Goal: Task Accomplishment & Management: Use online tool/utility

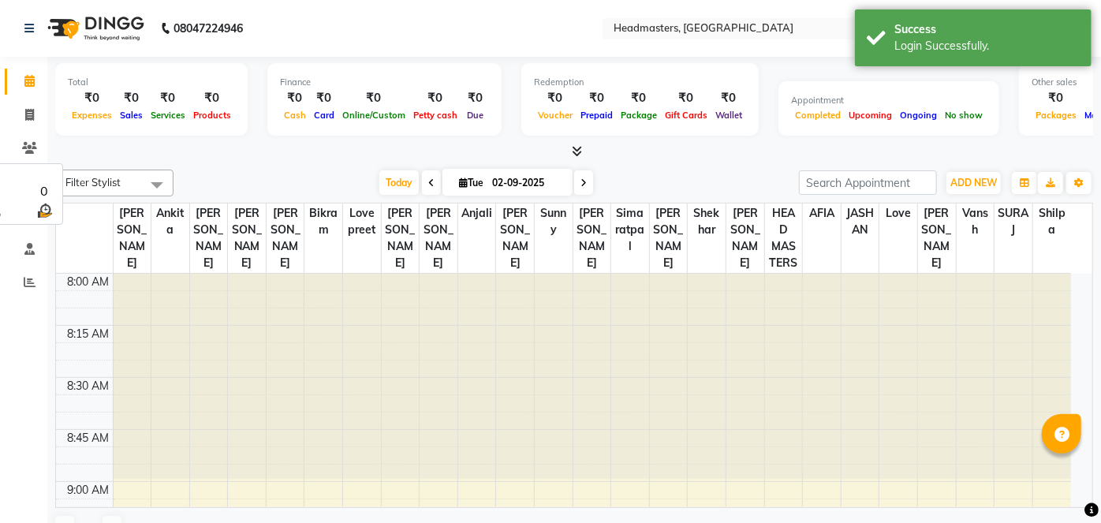
select select "en"
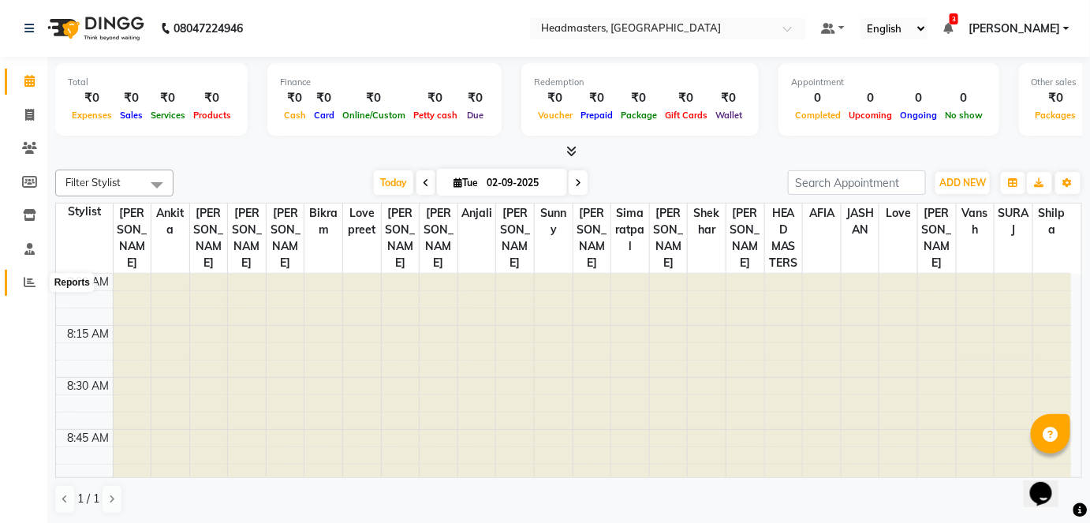
click at [33, 283] on icon at bounding box center [30, 282] width 12 height 12
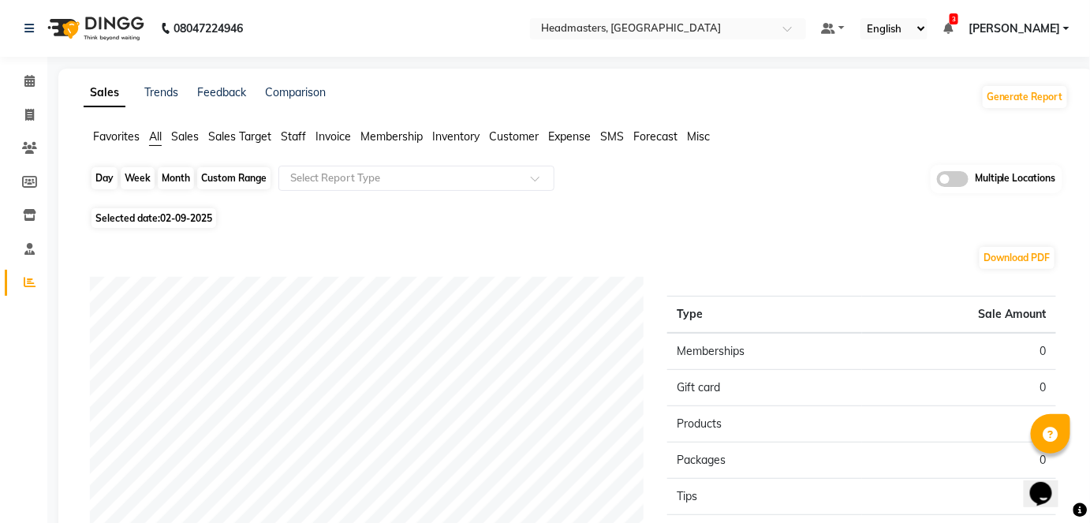
click at [99, 181] on div "Day" at bounding box center [105, 178] width 26 height 22
select select "9"
select select "2025"
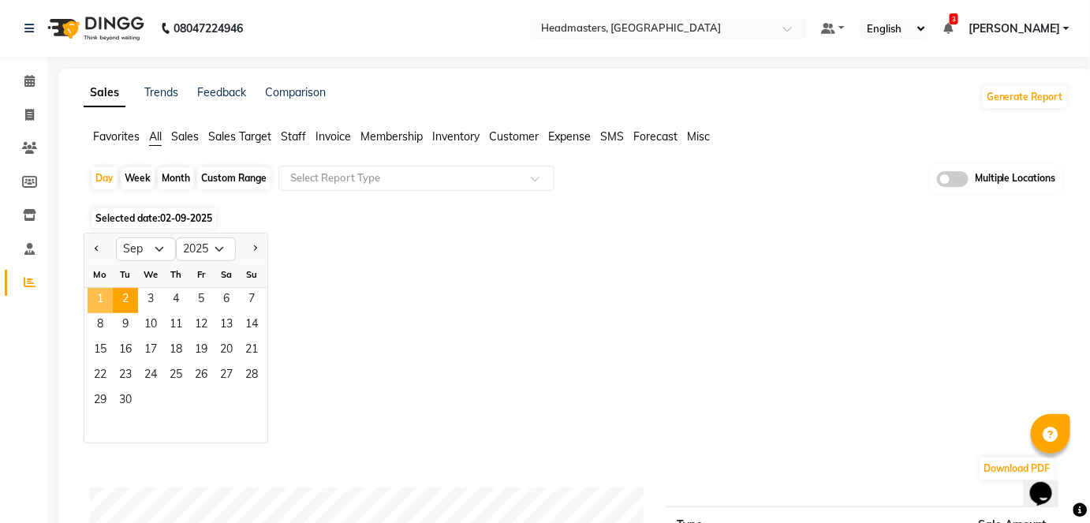
click at [99, 294] on span "1" at bounding box center [100, 300] width 25 height 25
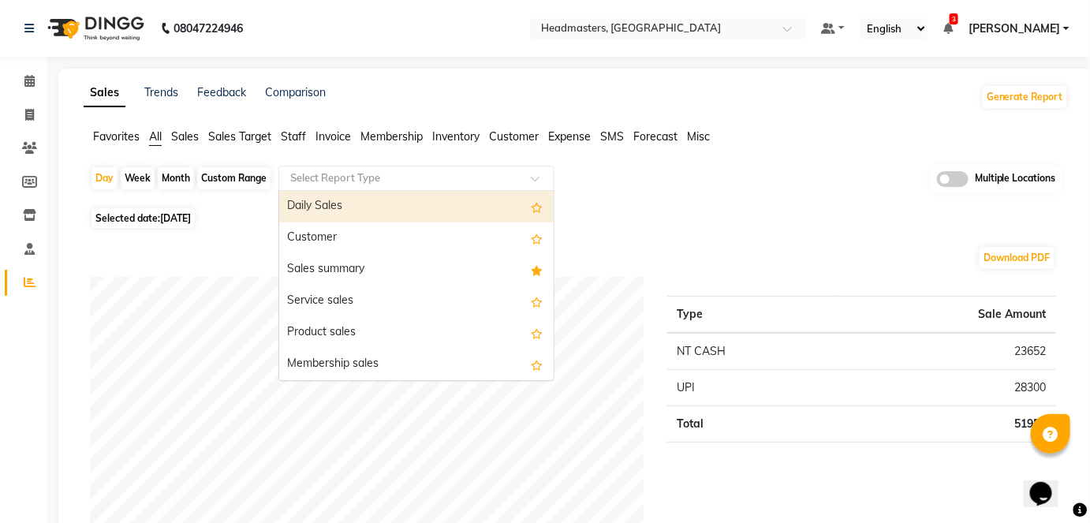
click at [391, 178] on input "text" at bounding box center [400, 178] width 227 height 16
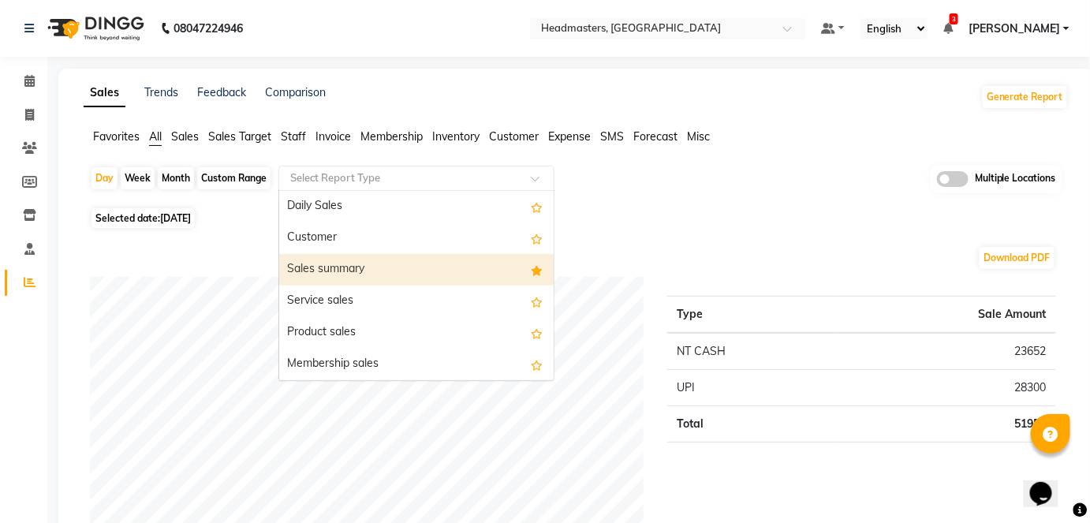
click at [377, 268] on div "Sales summary" at bounding box center [416, 270] width 275 height 32
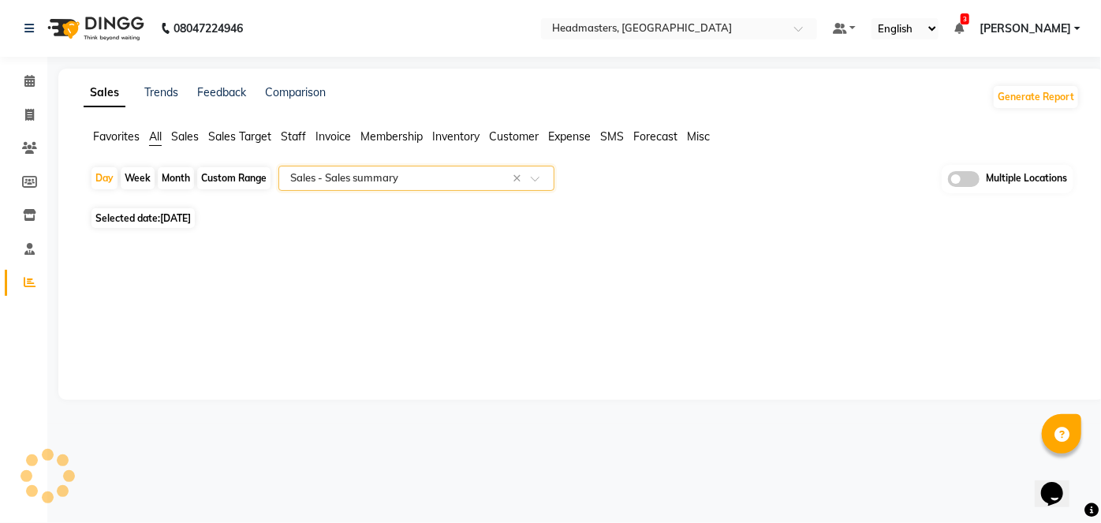
select select "full_report"
select select "csv"
click at [106, 184] on div "Day" at bounding box center [105, 178] width 26 height 22
select select "9"
select select "2025"
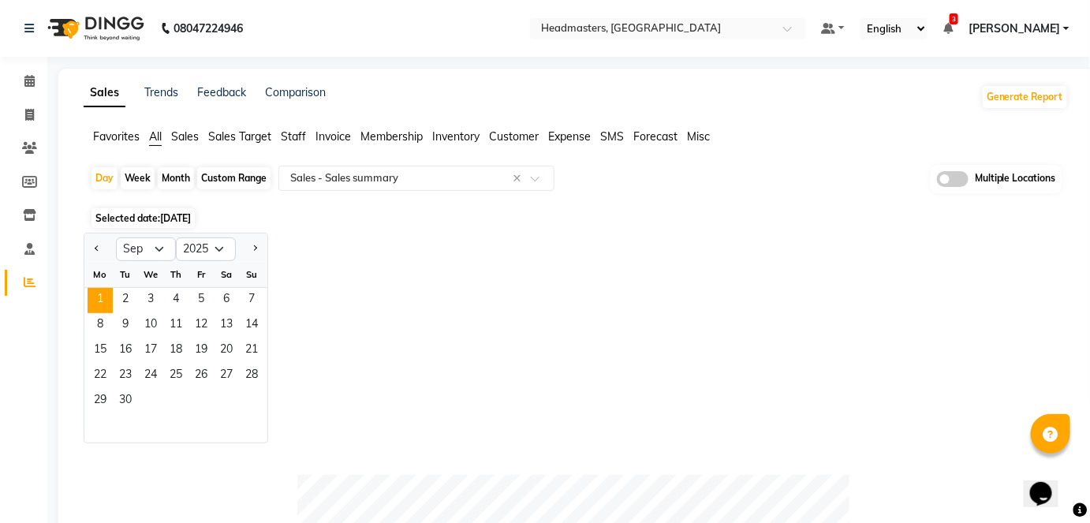
click at [715, 338] on div "Jan Feb Mar Apr May Jun [DATE] Aug Sep Oct Nov [DATE] 2016 2017 2018 2019 2020 …" at bounding box center [576, 338] width 985 height 211
click at [708, 36] on input "text" at bounding box center [652, 30] width 229 height 16
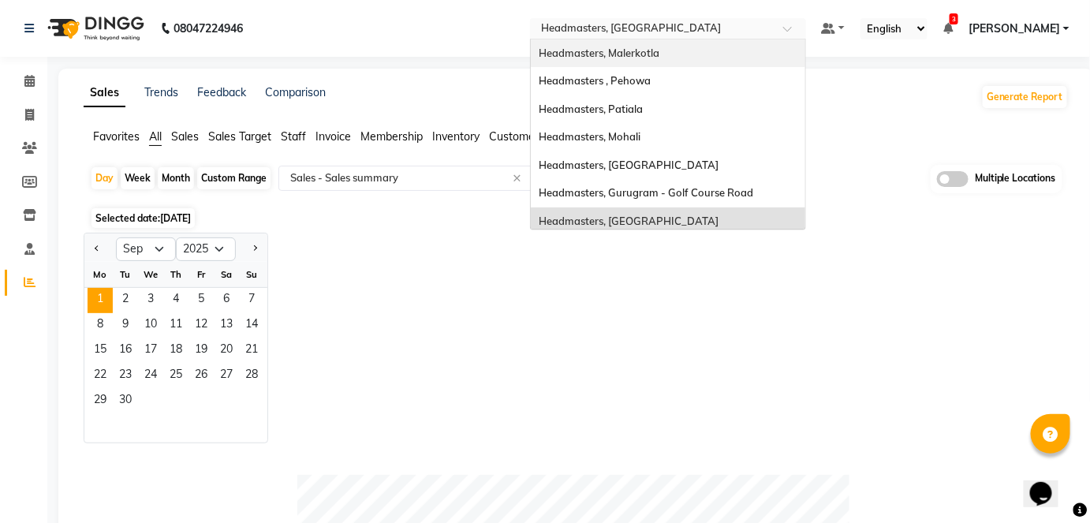
click at [652, 36] on input "text" at bounding box center [652, 30] width 229 height 16
click at [660, 58] on span "Headmasters, Malerkotla" at bounding box center [599, 53] width 121 height 13
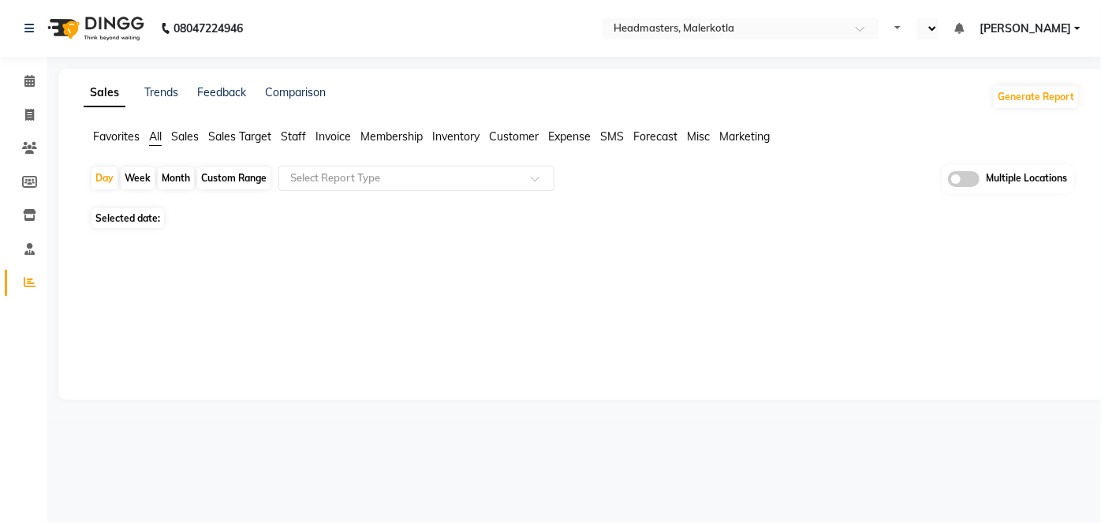
select select "en"
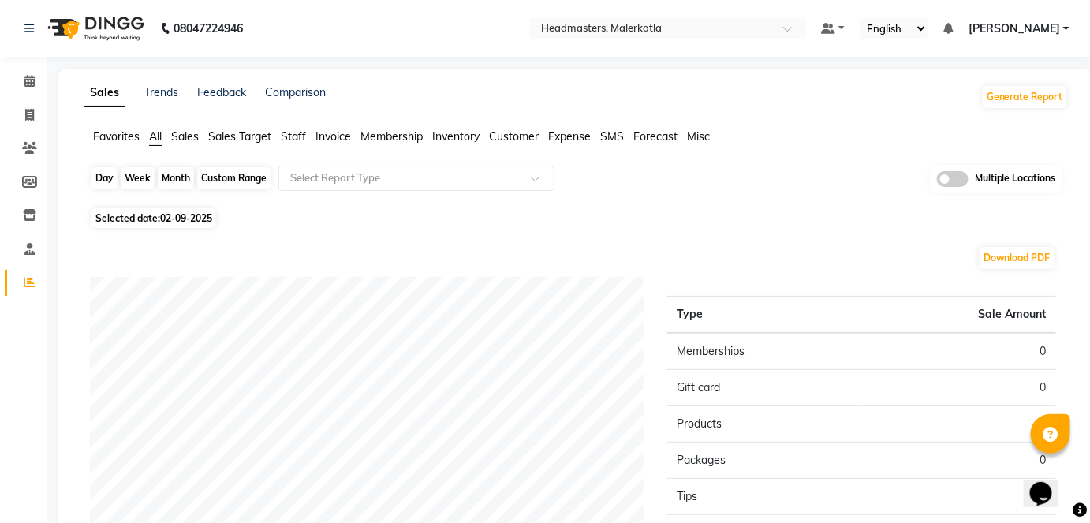
click at [113, 185] on div "Day" at bounding box center [105, 178] width 26 height 22
select select "9"
select select "2025"
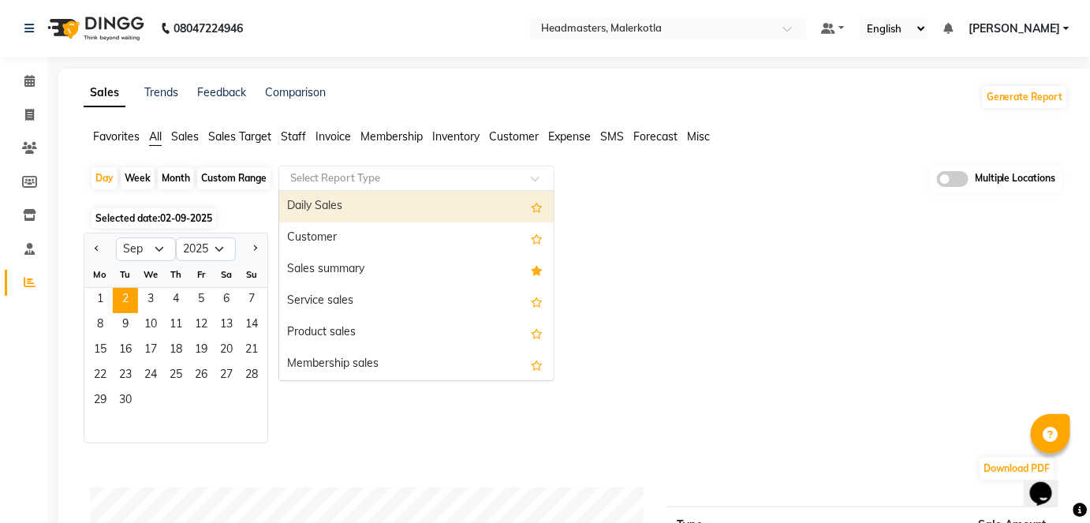
click at [371, 183] on input "text" at bounding box center [400, 178] width 227 height 16
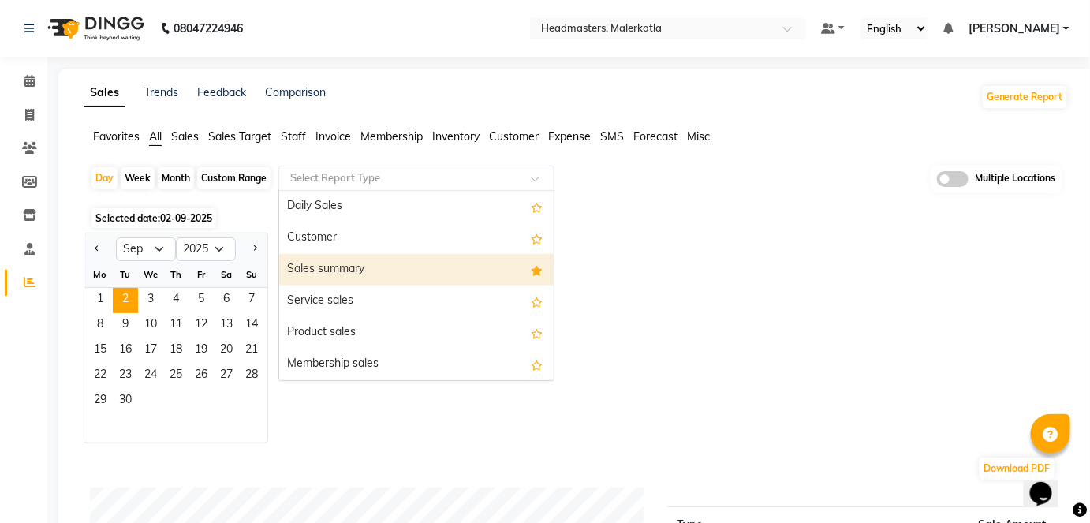
click at [365, 262] on div "Sales summary" at bounding box center [416, 270] width 275 height 32
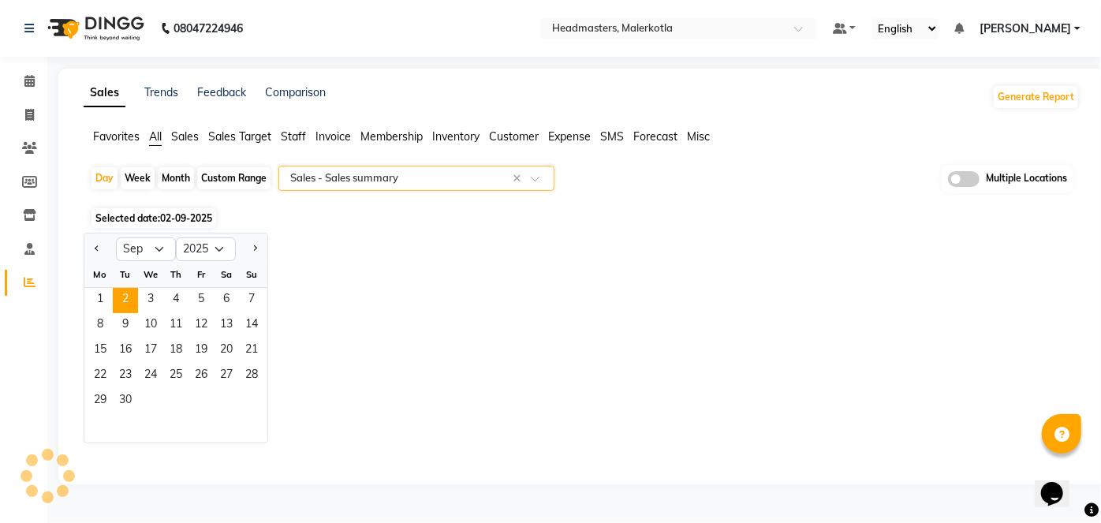
select select "full_report"
select select "csv"
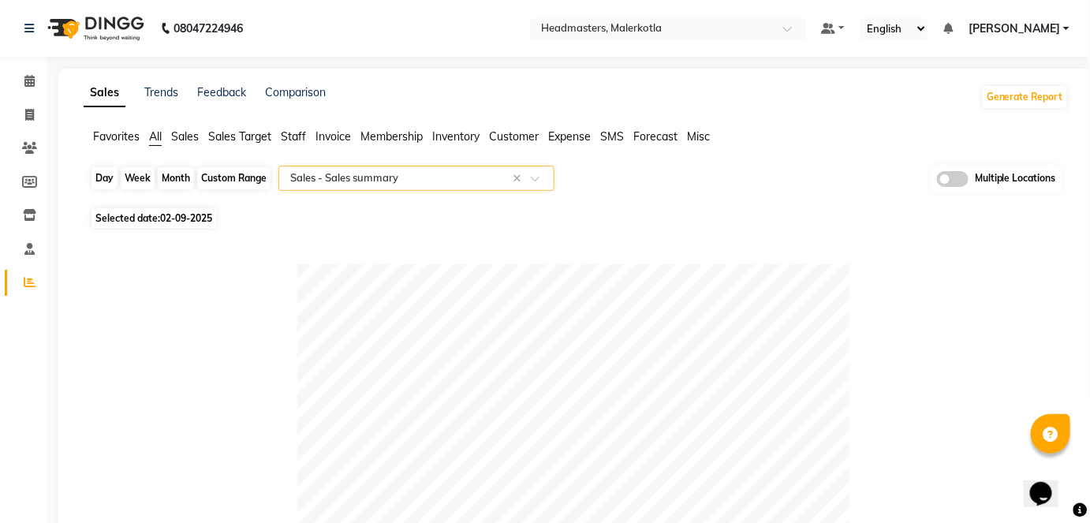
click at [92, 177] on div "Day" at bounding box center [105, 178] width 26 height 22
select select "9"
select select "2025"
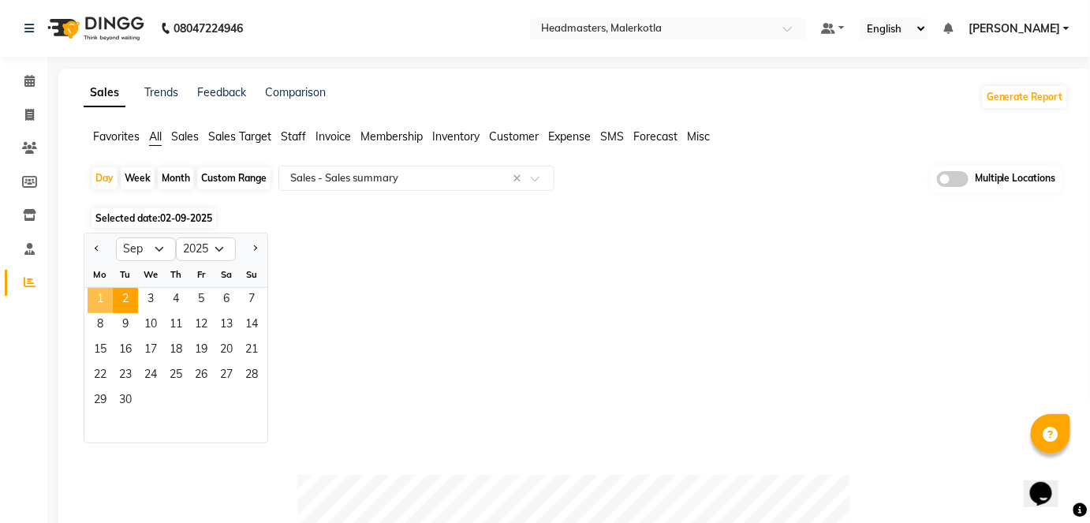
click at [98, 297] on span "1" at bounding box center [100, 300] width 25 height 25
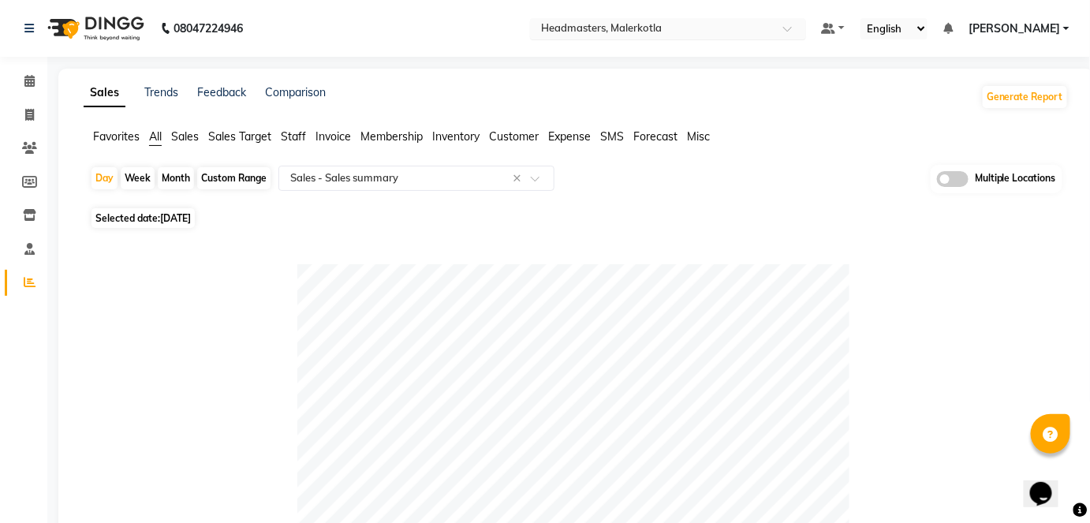
click at [662, 21] on div "× Headmasters, Malerkotla" at bounding box center [601, 29] width 121 height 16
click at [422, 8] on nav "08047224946 Select Location × Headmasters, Malerkotla Default Panel My Panel En…" at bounding box center [545, 28] width 1090 height 57
click at [97, 180] on div "Day" at bounding box center [105, 178] width 26 height 22
select select "9"
select select "2025"
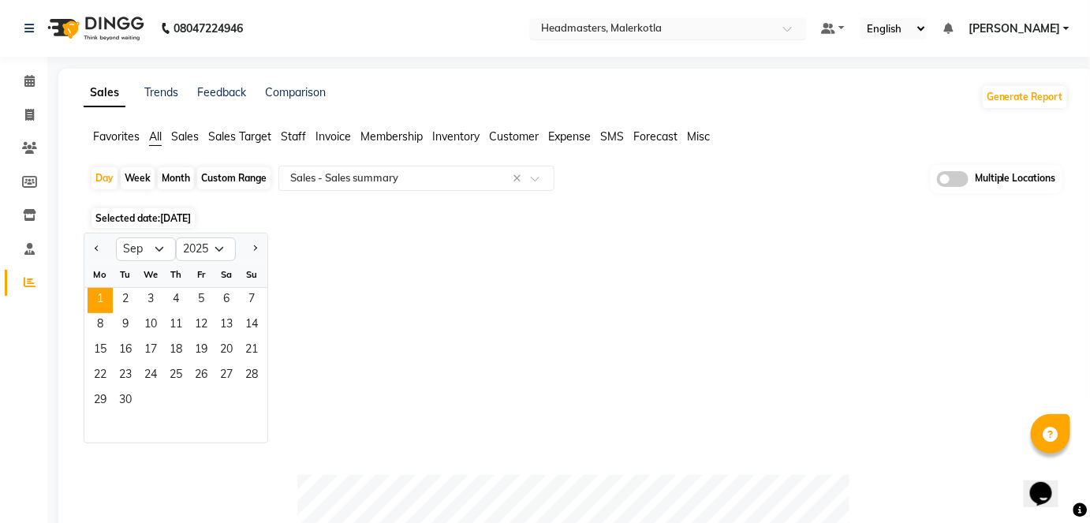
click at [709, 24] on input "text" at bounding box center [652, 30] width 229 height 16
click at [555, 282] on div "Jan Feb Mar Apr May Jun Jul Aug Sep Oct Nov Dec 2015 2016 2017 2018 2019 2020 2…" at bounding box center [576, 338] width 985 height 211
click at [95, 297] on span "1" at bounding box center [100, 300] width 25 height 25
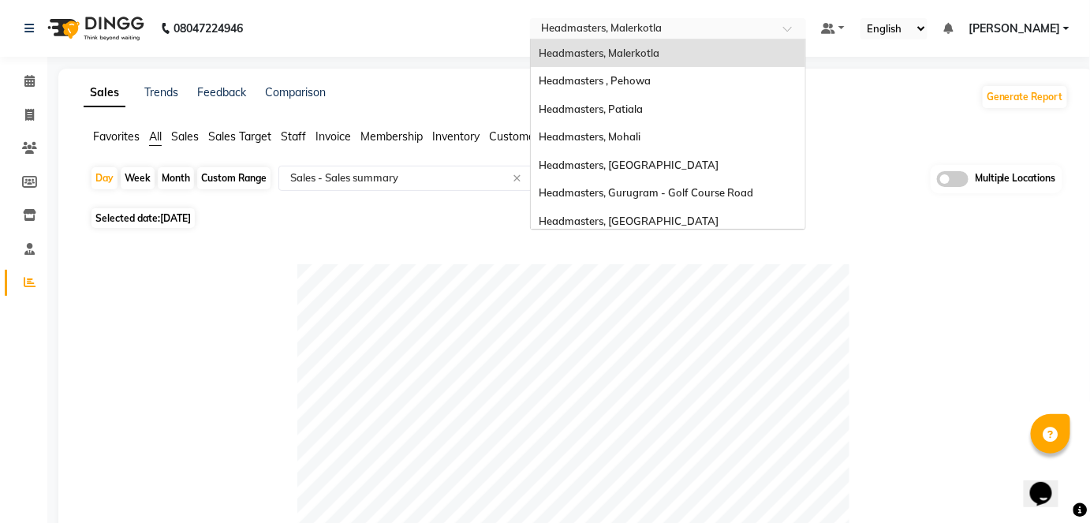
click at [650, 36] on input "text" at bounding box center [652, 30] width 229 height 16
click at [651, 78] on span "Headmasters , Pehowa" at bounding box center [595, 80] width 112 height 13
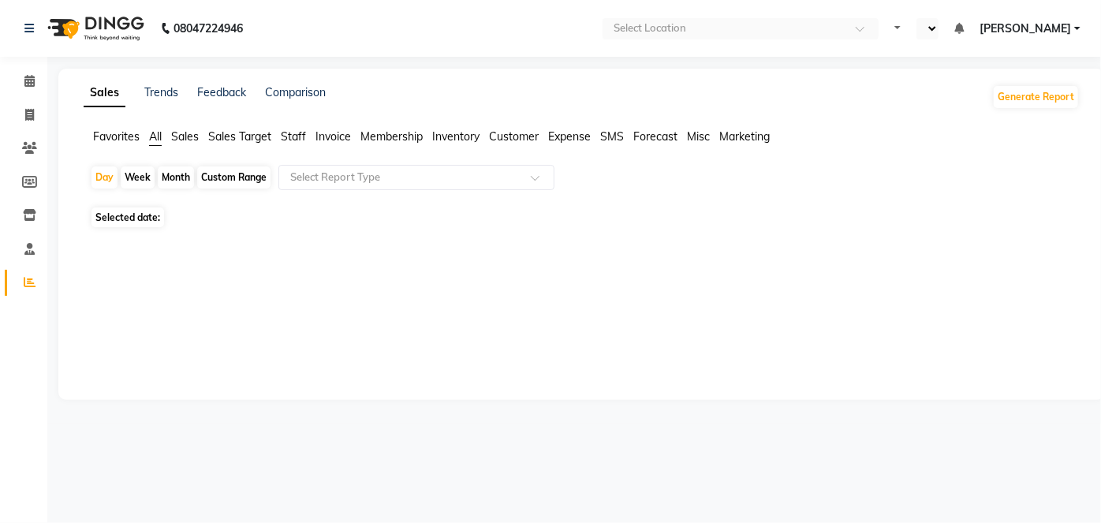
select select "en"
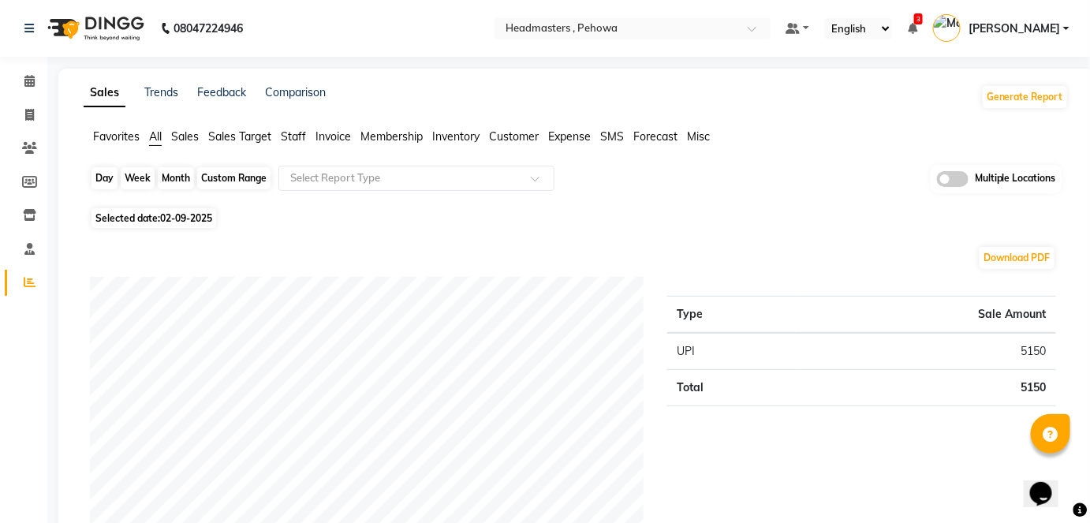
click at [99, 178] on div "Day" at bounding box center [105, 178] width 26 height 22
select select "9"
select select "2025"
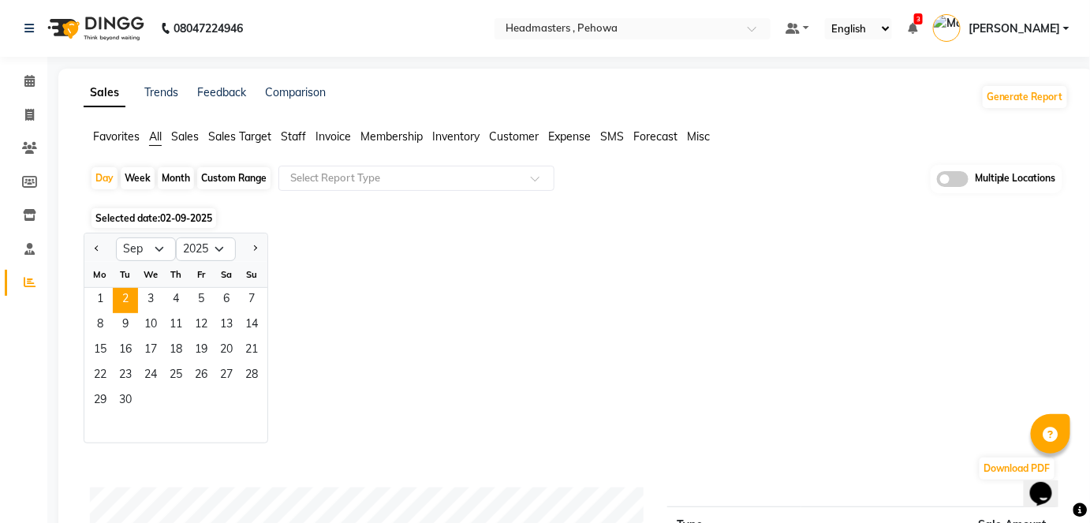
click at [84, 293] on div "1 2 3 4 5 6 7" at bounding box center [175, 300] width 183 height 25
click at [95, 295] on span "1" at bounding box center [100, 300] width 25 height 25
click at [436, 169] on div "Select Report Type" at bounding box center [416, 178] width 276 height 25
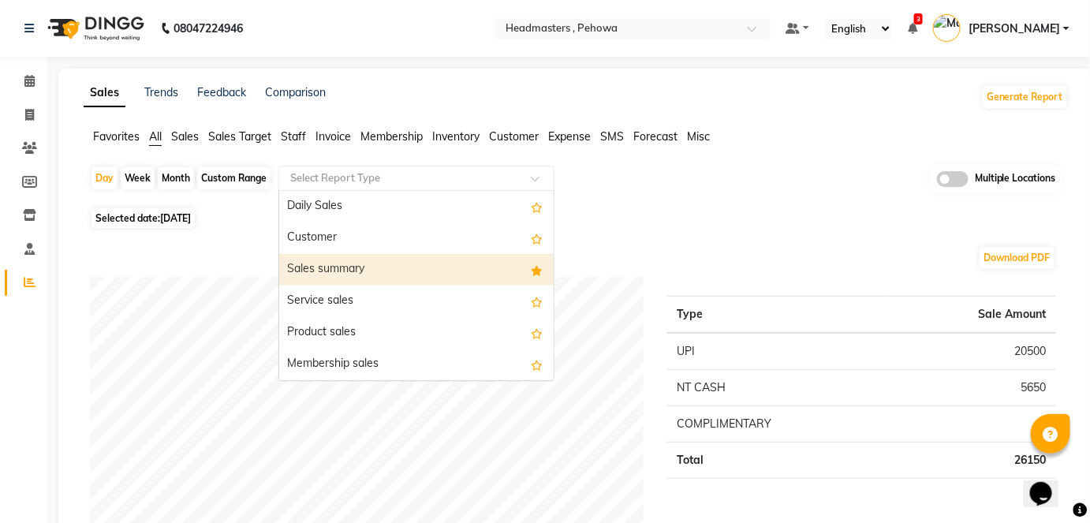
click at [410, 273] on div "Sales summary" at bounding box center [416, 270] width 275 height 32
select select "full_report"
select select "csv"
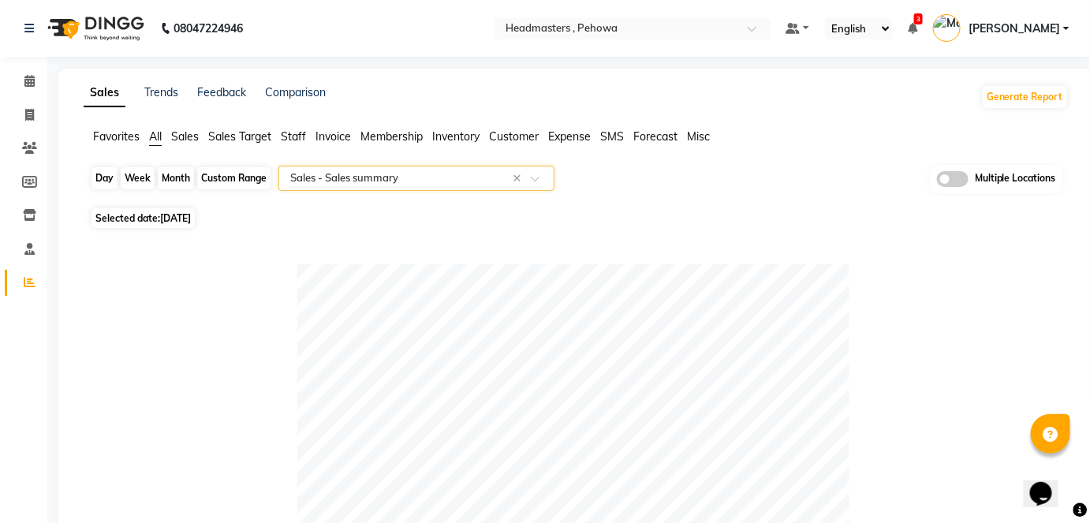
click at [96, 177] on div "Day" at bounding box center [105, 178] width 26 height 22
select select "9"
select select "2025"
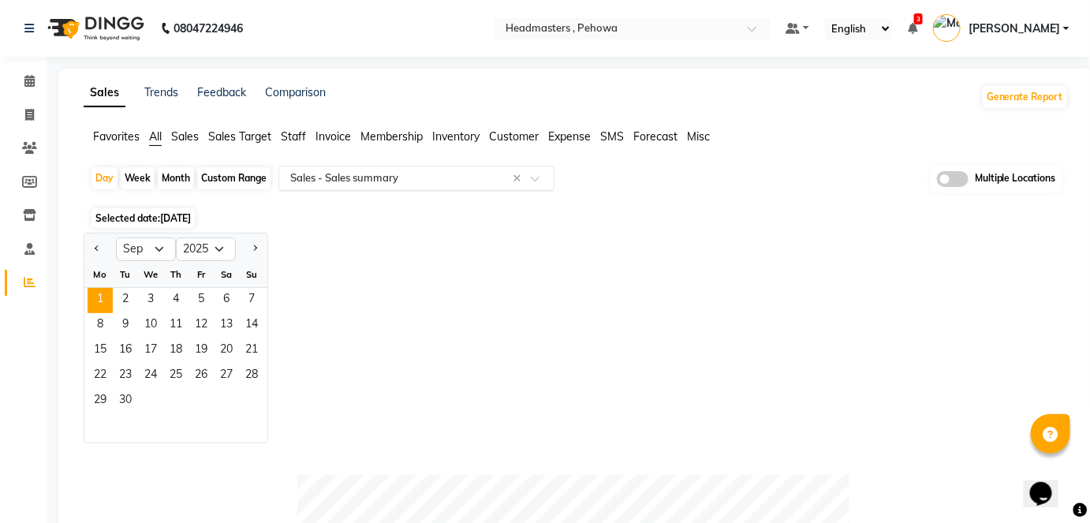
drag, startPoint x: 439, startPoint y: 276, endPoint x: 488, endPoint y: 166, distance: 120.1
click at [439, 271] on div "Jan Feb Mar Apr May Jun Jul Aug Sep Oct Nov Dec 2015 2016 2017 2018 2019 2020 2…" at bounding box center [576, 338] width 985 height 211
click at [675, 29] on input "text" at bounding box center [617, 30] width 229 height 16
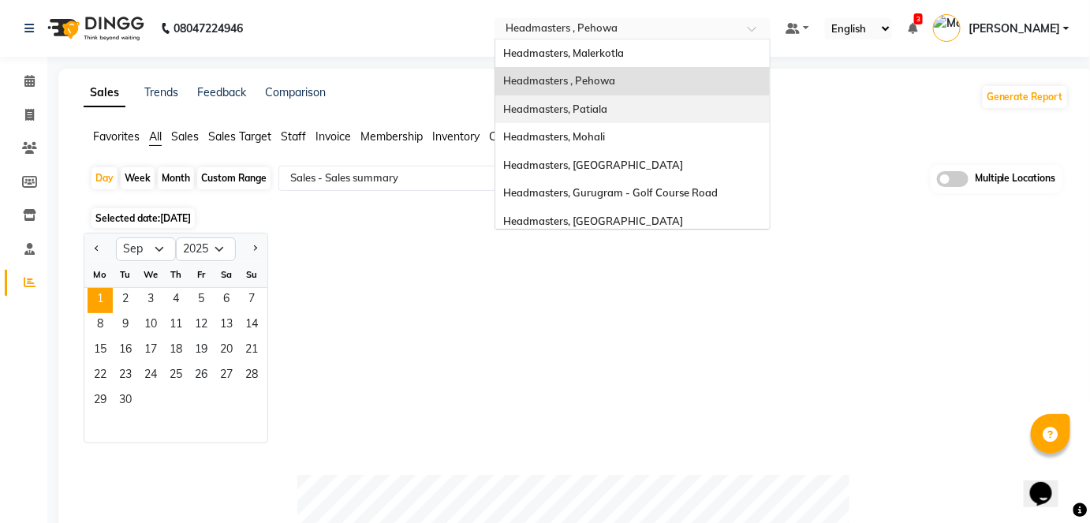
click at [673, 114] on div "Headmasters, Patiala" at bounding box center [632, 109] width 275 height 28
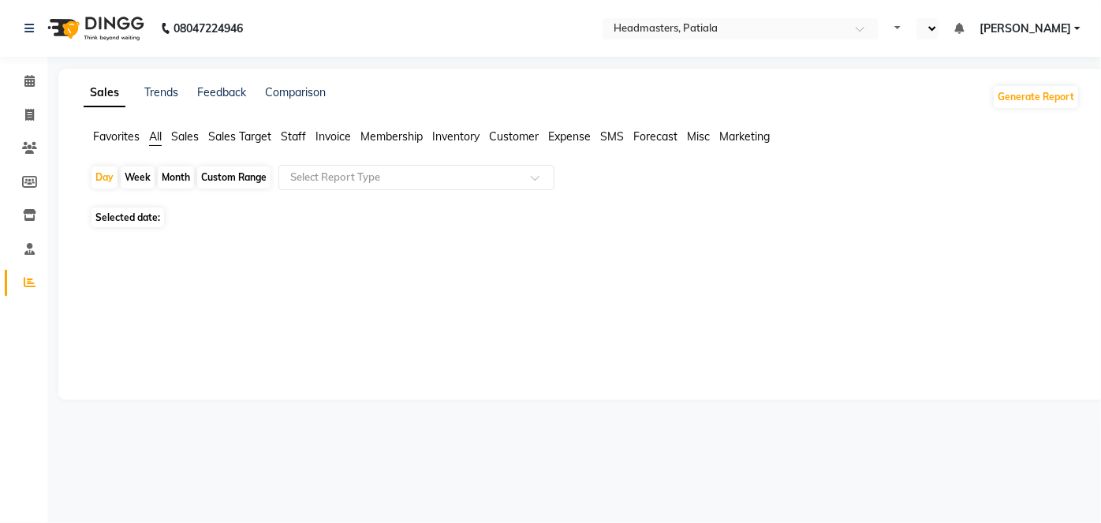
select select "en"
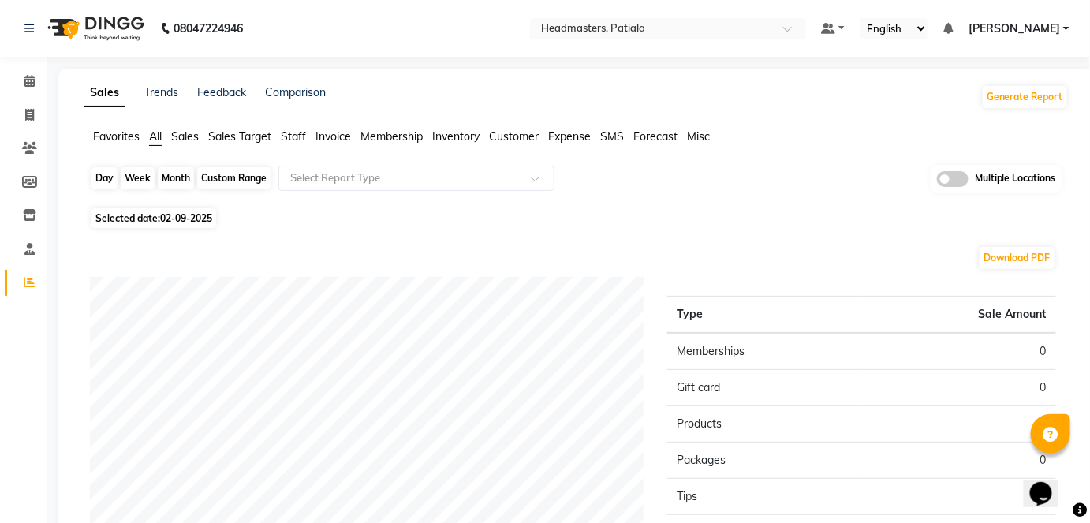
click at [99, 183] on div "Day" at bounding box center [105, 178] width 26 height 22
select select "9"
select select "2025"
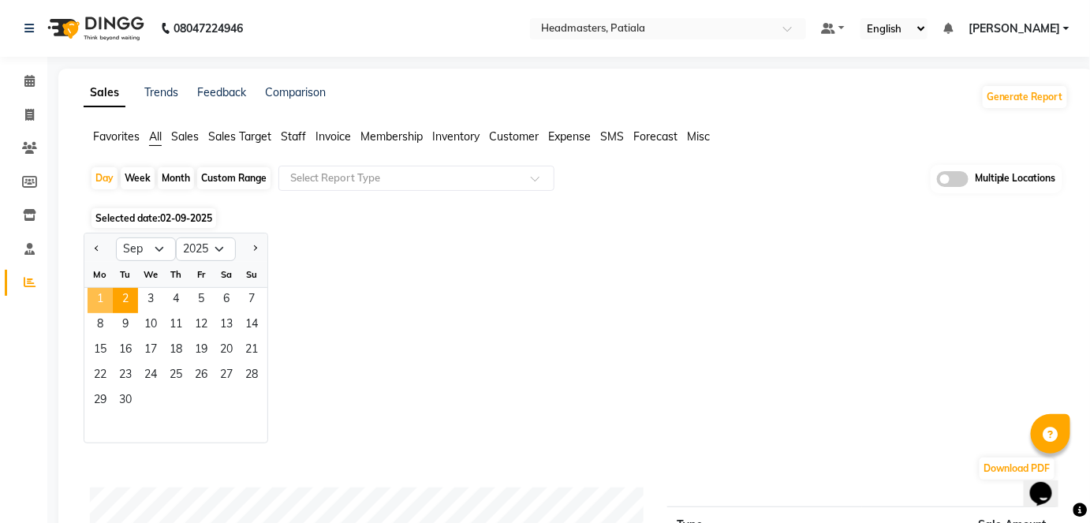
click at [107, 297] on span "1" at bounding box center [100, 300] width 25 height 25
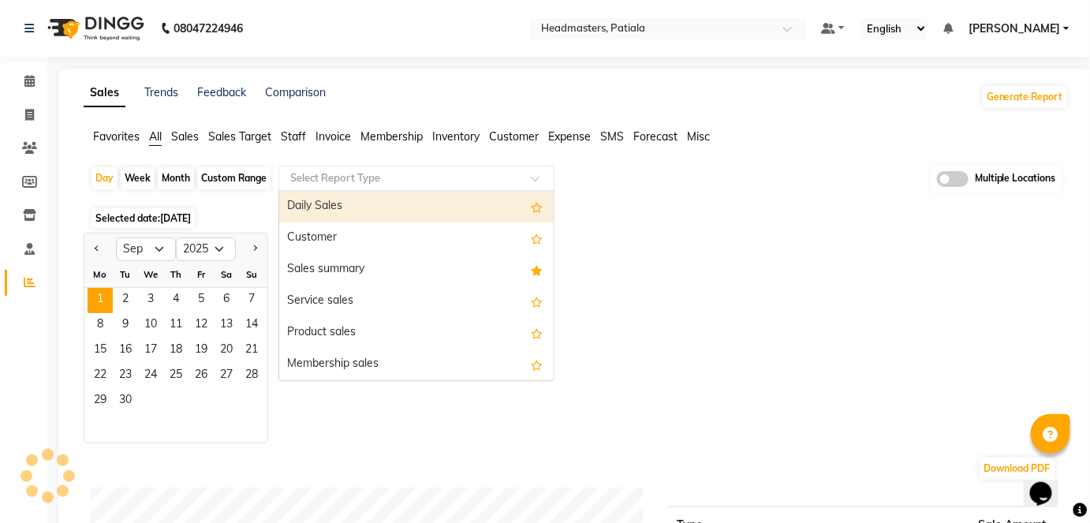
click at [325, 180] on input "text" at bounding box center [400, 178] width 227 height 16
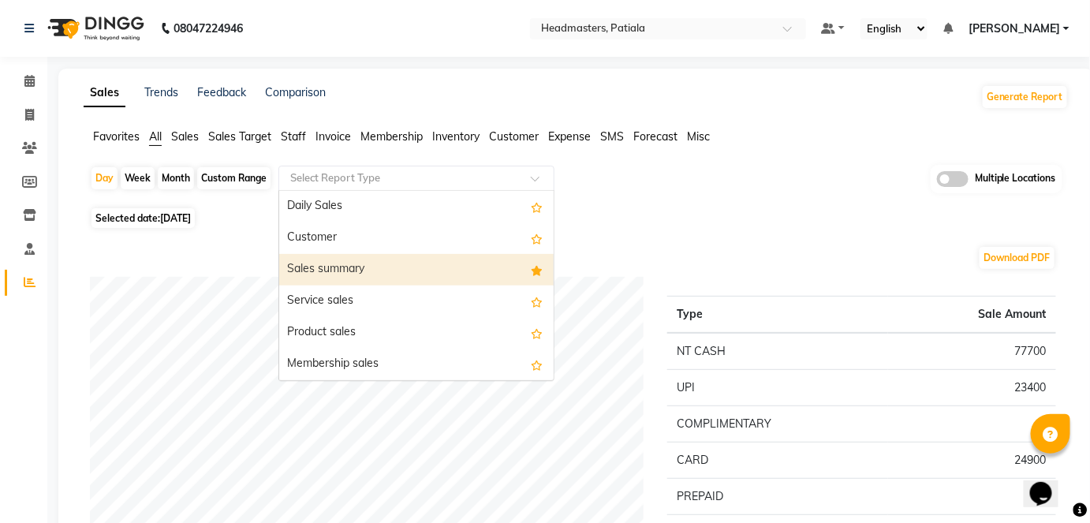
click at [331, 271] on div "Sales summary" at bounding box center [416, 270] width 275 height 32
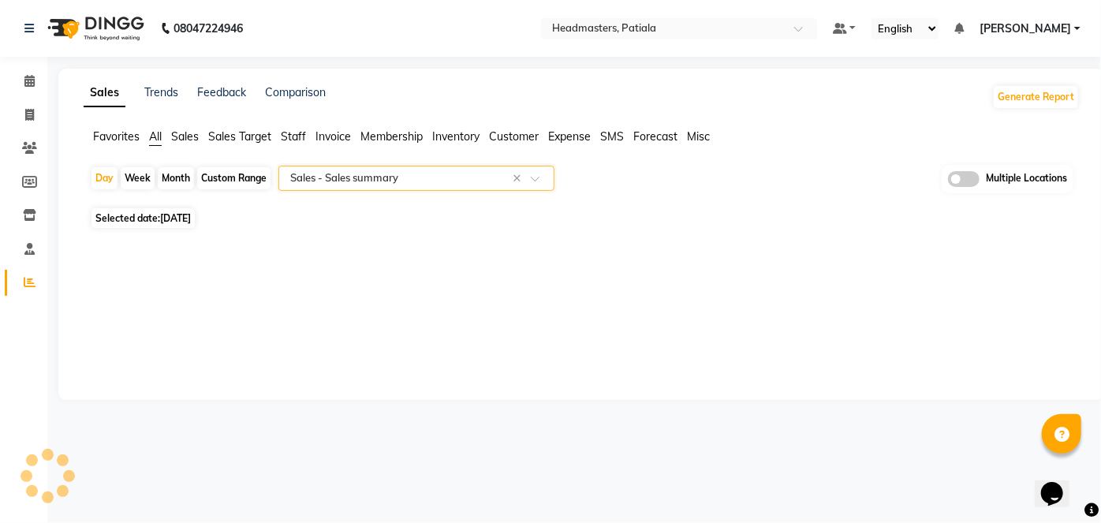
select select "full_report"
select select "csv"
click at [96, 172] on div "Day" at bounding box center [105, 178] width 26 height 22
select select "9"
select select "2025"
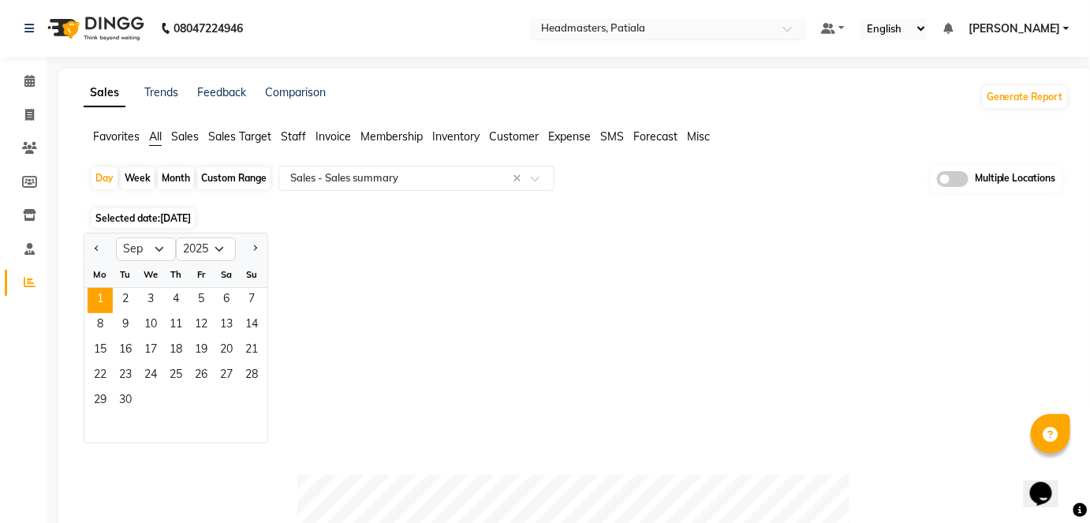
click at [701, 27] on input "text" at bounding box center [652, 30] width 229 height 16
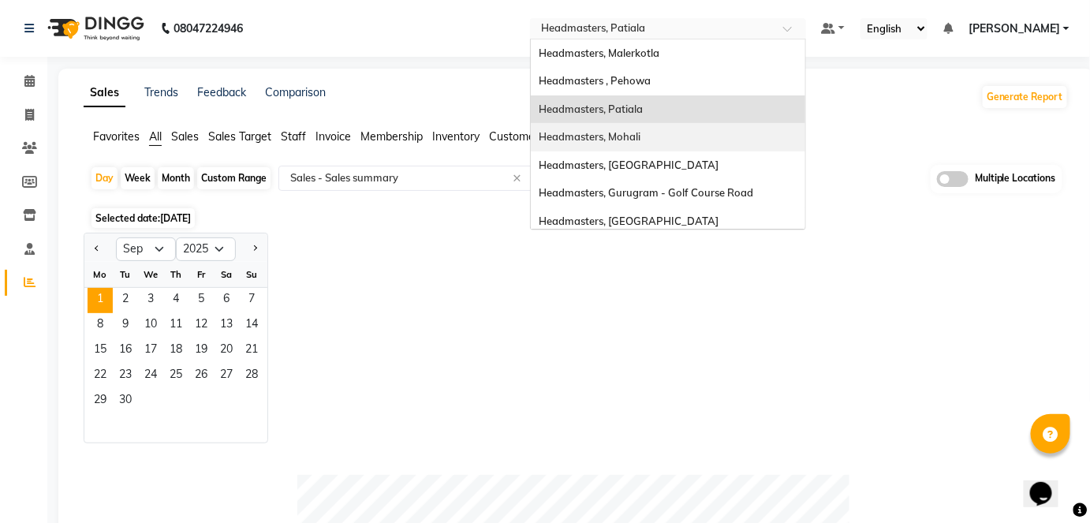
click at [703, 132] on div "Headmasters, Mohali" at bounding box center [668, 137] width 275 height 28
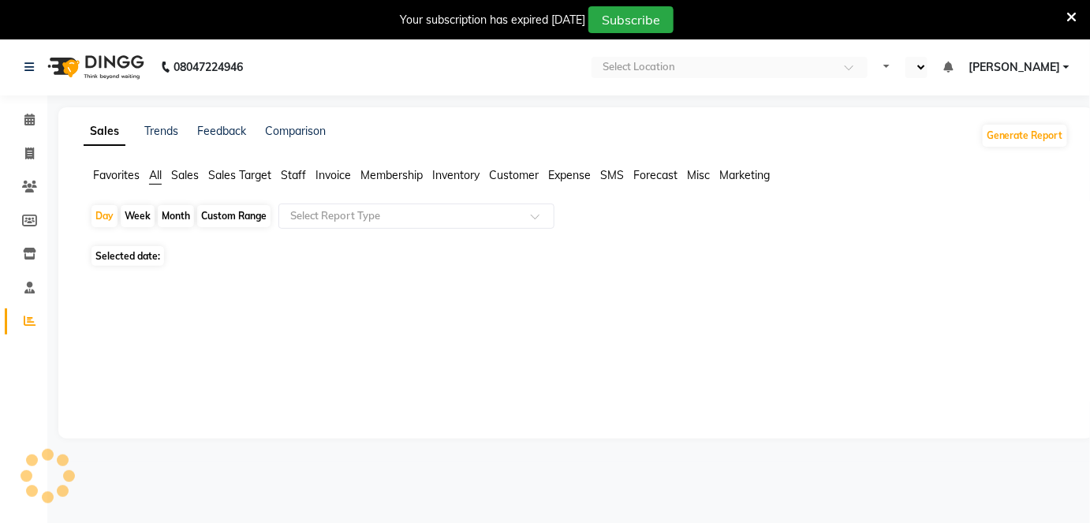
select select "en"
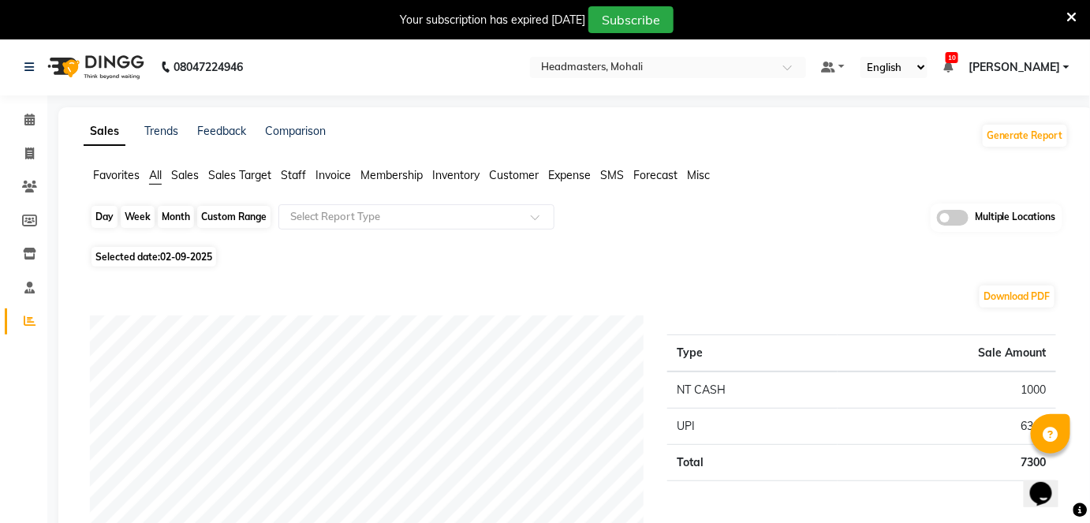
click at [103, 219] on div "Day" at bounding box center [105, 217] width 26 height 22
select select "9"
select select "2025"
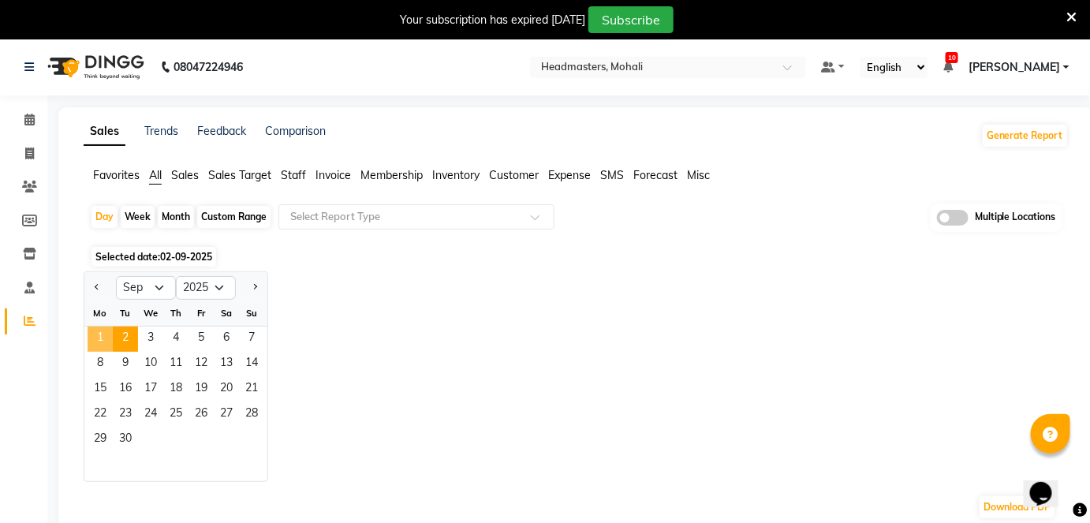
click at [111, 334] on span "1" at bounding box center [100, 339] width 25 height 25
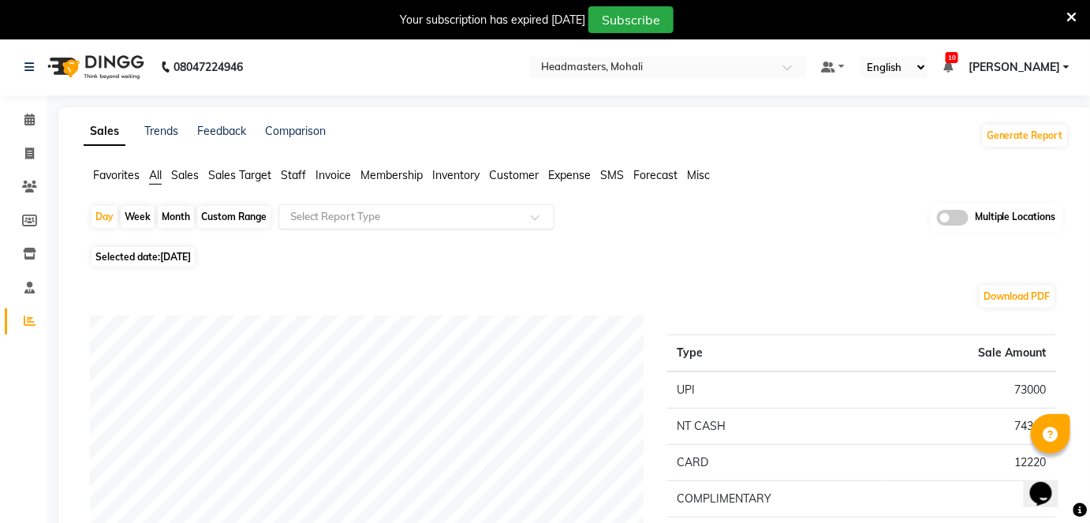
click at [344, 222] on div "Select Report Type" at bounding box center [416, 216] width 276 height 25
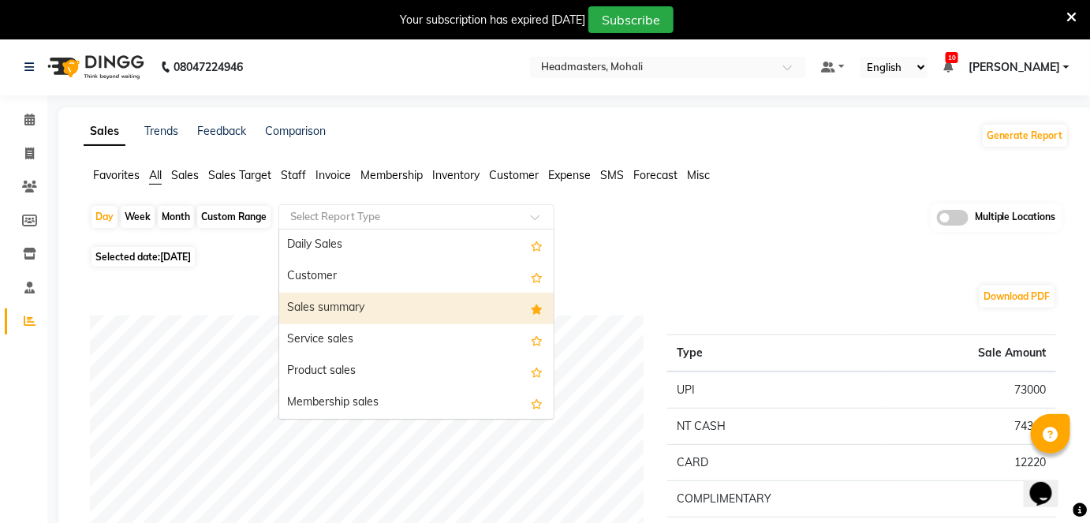
click at [354, 299] on div "Sales summary" at bounding box center [416, 309] width 275 height 32
select select "full_report"
select select "csv"
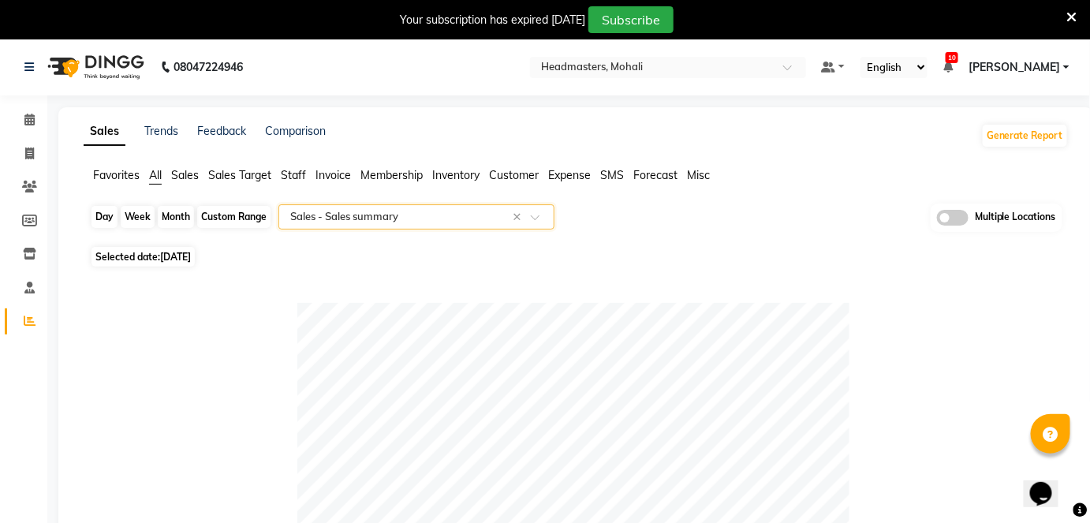
click at [101, 215] on div "Day" at bounding box center [105, 217] width 26 height 22
select select "9"
select select "2025"
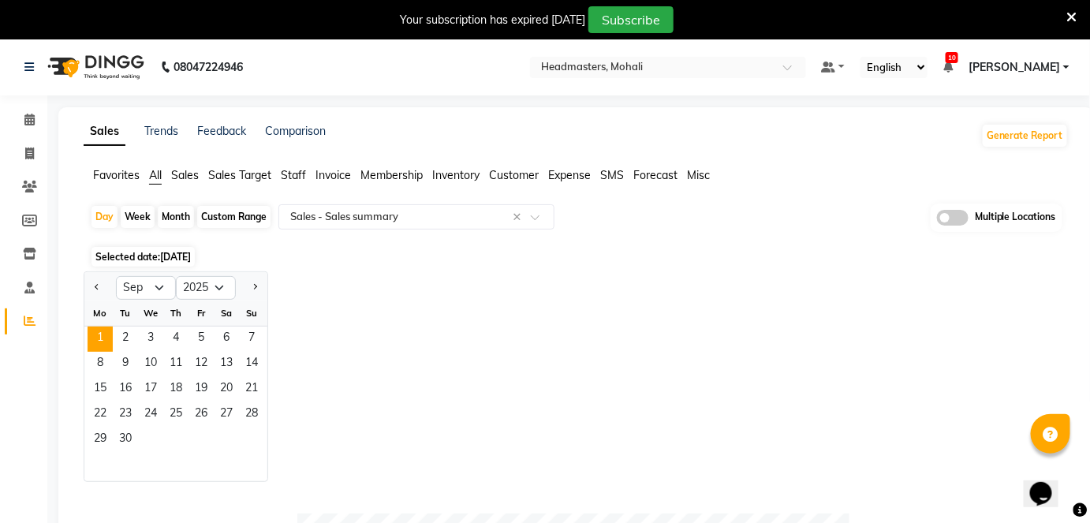
click at [720, 55] on nav "08047224946 Select Location × Headmasters, Mohali Default Panel My Panel Englis…" at bounding box center [545, 67] width 1090 height 57
click at [721, 68] on input "text" at bounding box center [652, 69] width 229 height 16
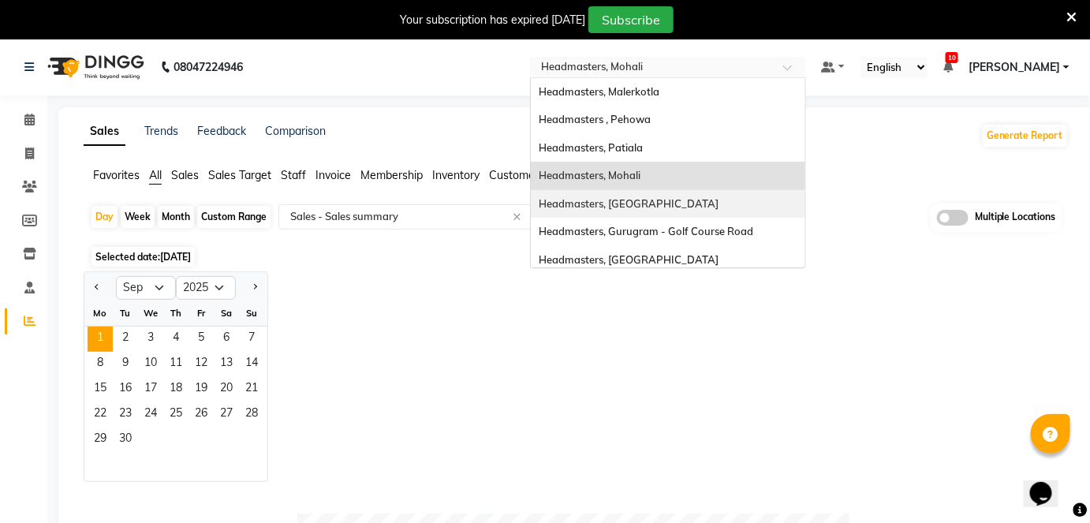
click at [774, 199] on div "Headmasters, [GEOGRAPHIC_DATA]" at bounding box center [668, 204] width 275 height 28
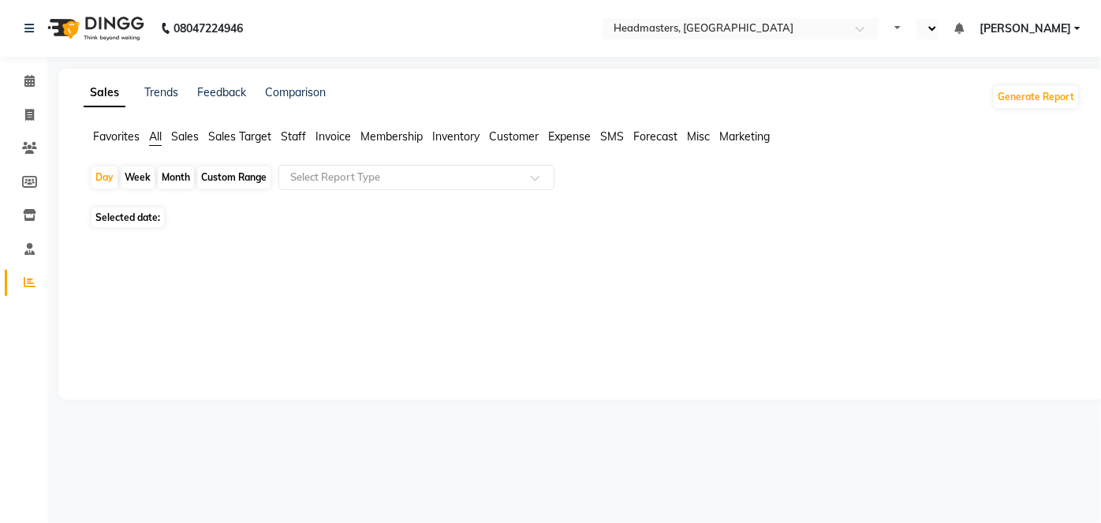
select select "en"
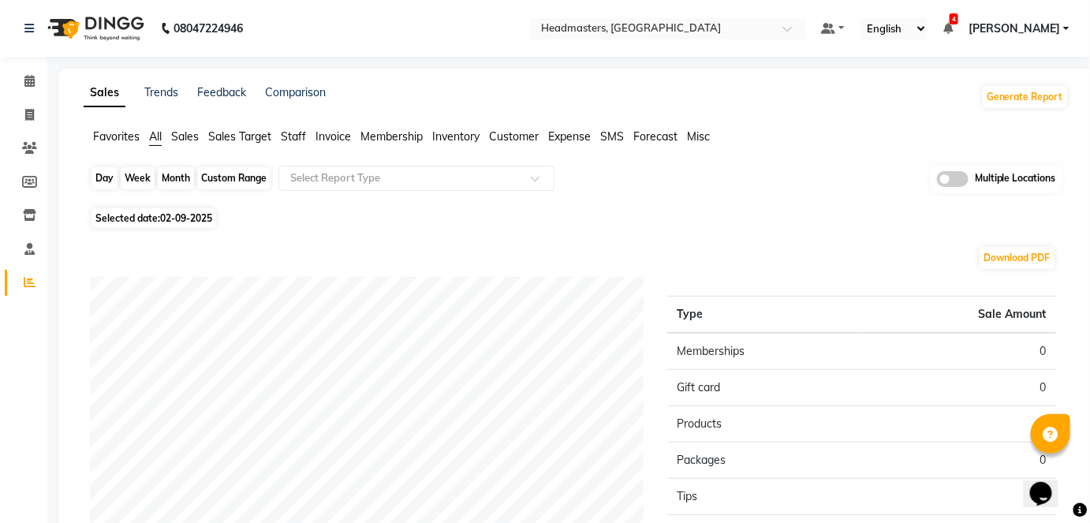
click at [99, 178] on div "Day" at bounding box center [105, 178] width 26 height 22
select select "9"
select select "2025"
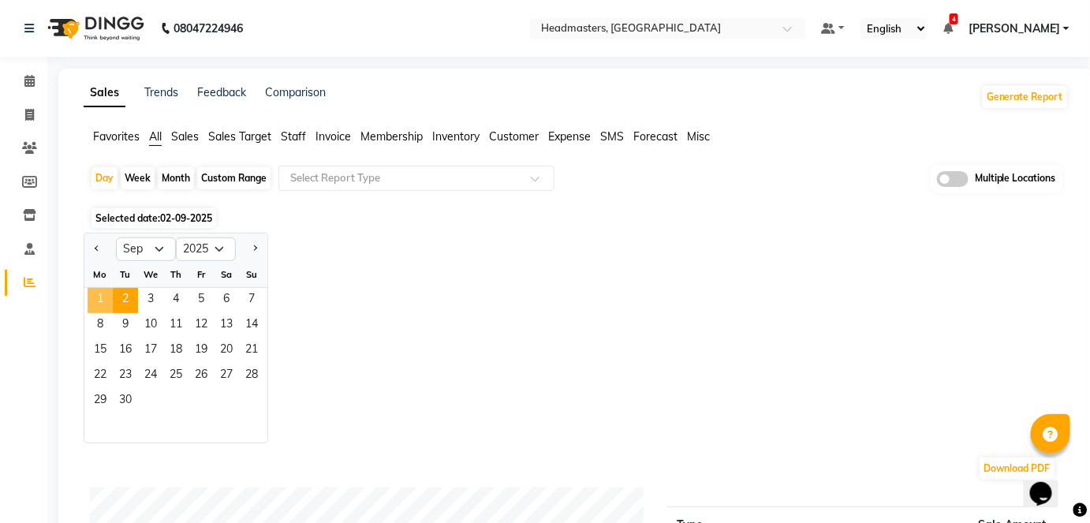
click at [105, 291] on span "1" at bounding box center [100, 300] width 25 height 25
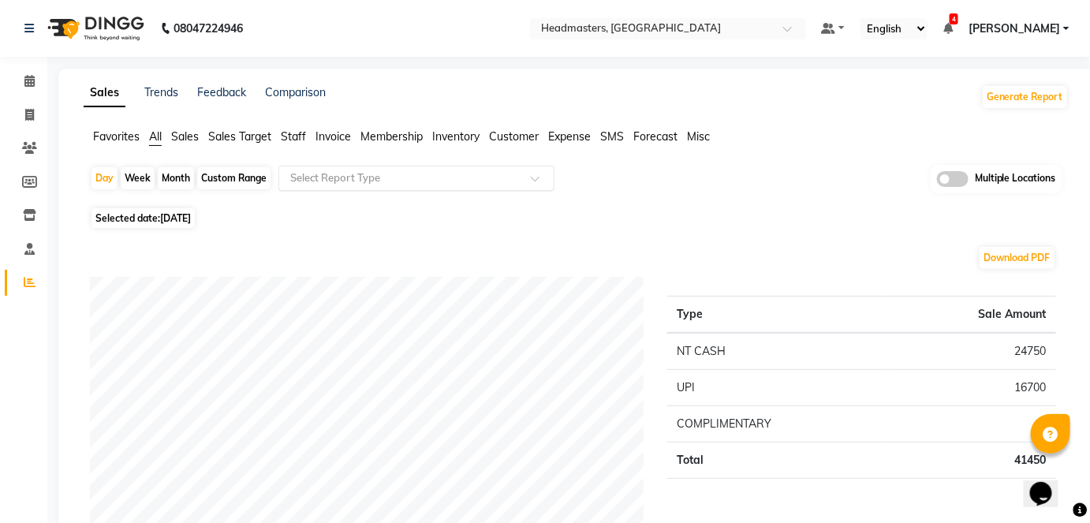
click at [368, 181] on input "text" at bounding box center [400, 178] width 227 height 16
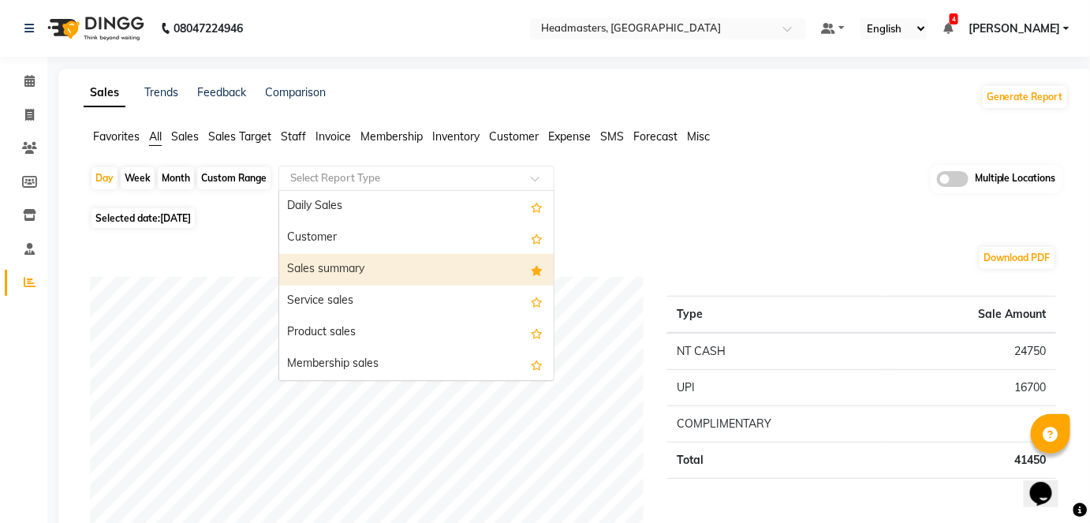
click at [371, 261] on div "Sales summary" at bounding box center [416, 270] width 275 height 32
select select "full_report"
select select "csv"
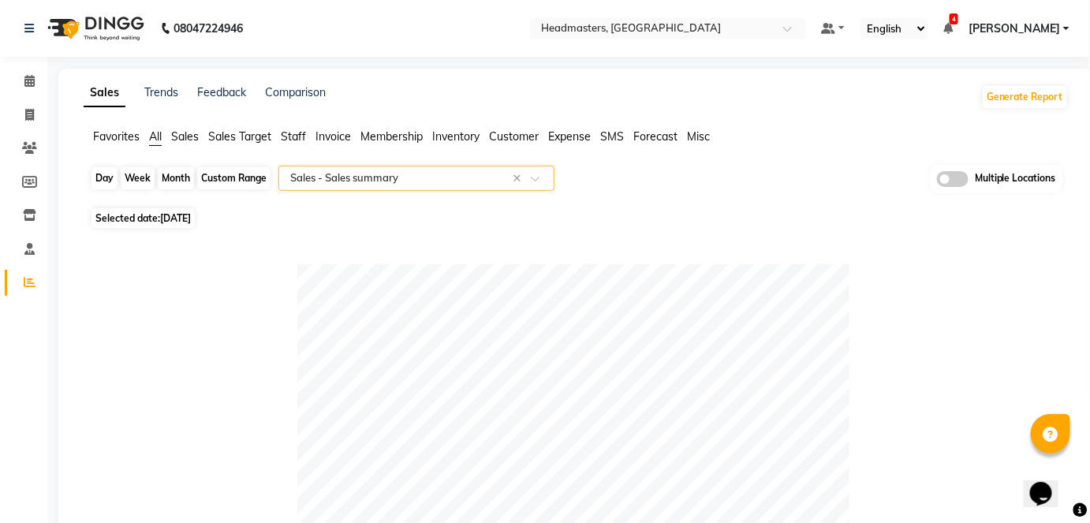
click at [105, 179] on div "Day" at bounding box center [105, 178] width 26 height 22
select select "9"
select select "2025"
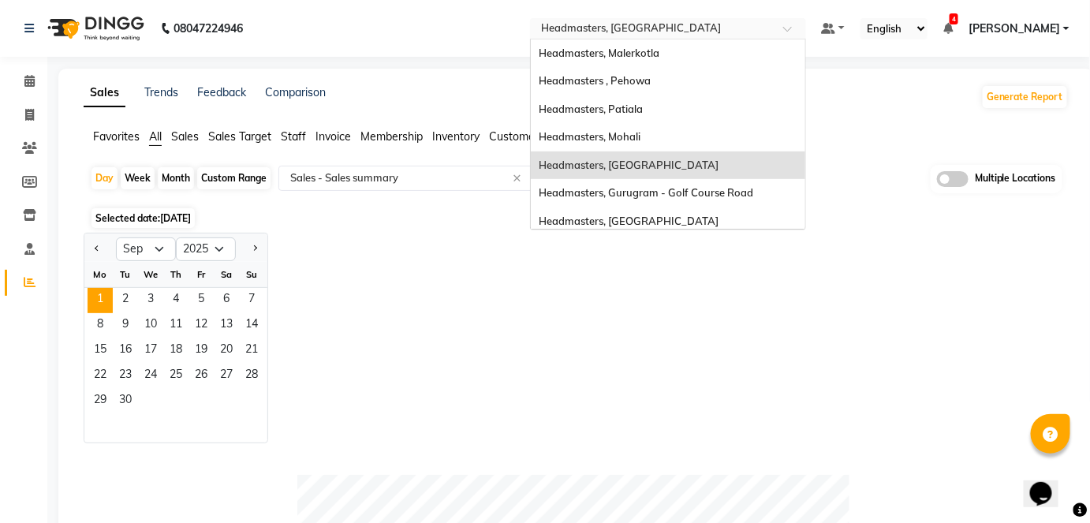
click at [707, 34] on input "text" at bounding box center [652, 30] width 229 height 16
click at [723, 133] on div "Headmasters, Mohali" at bounding box center [668, 137] width 275 height 28
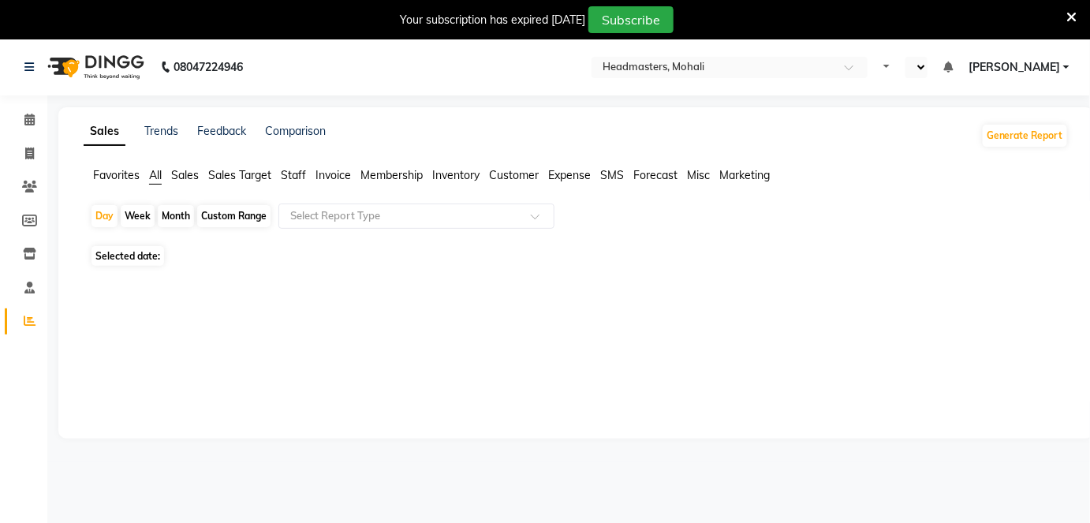
select select "en"
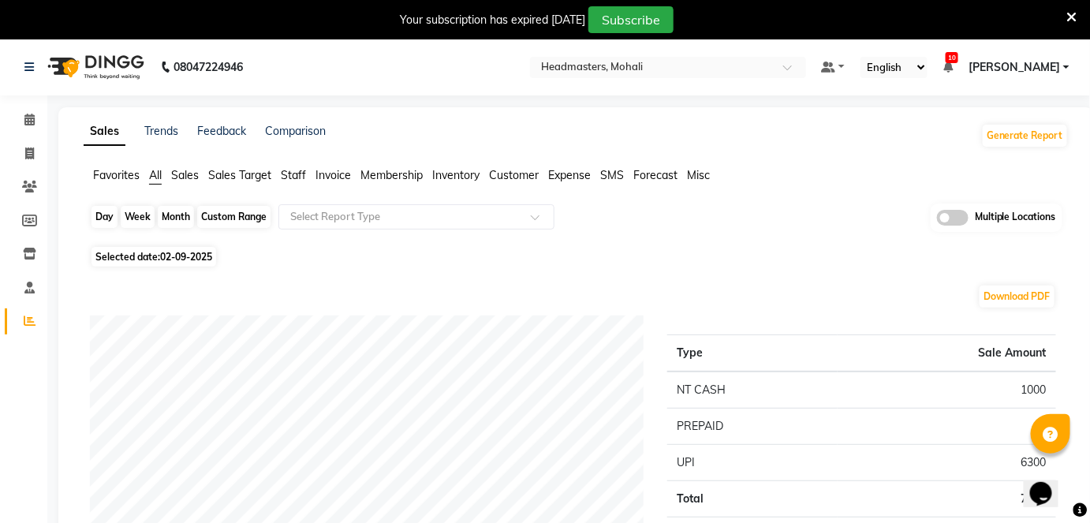
click at [103, 218] on div "Day" at bounding box center [105, 217] width 26 height 22
select select "9"
select select "2025"
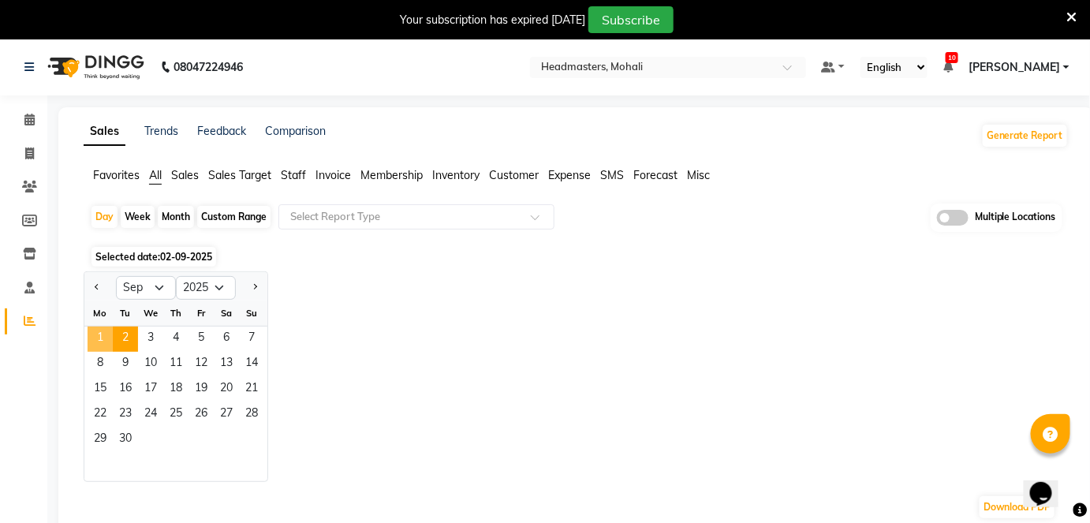
click at [96, 340] on span "1" at bounding box center [100, 339] width 25 height 25
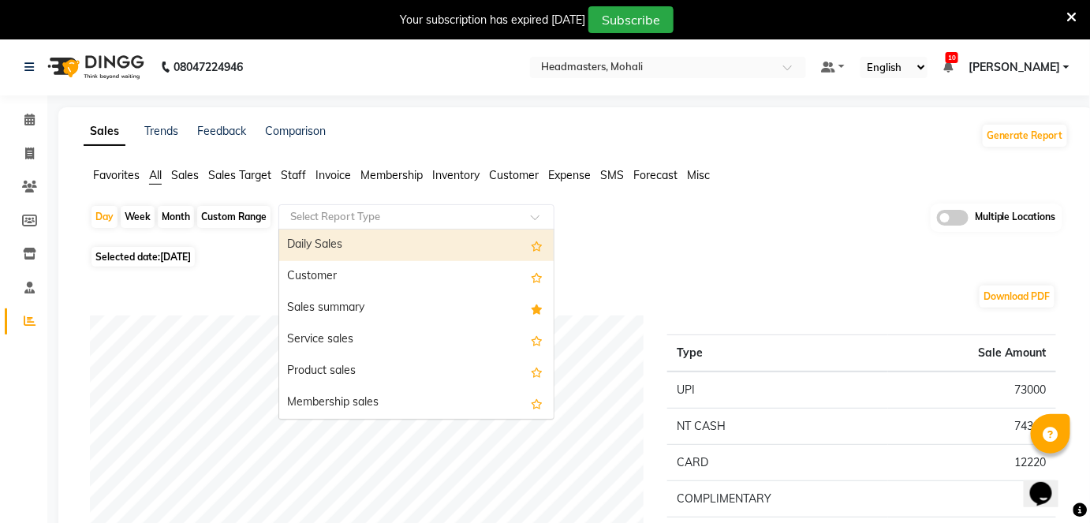
click at [327, 223] on input "text" at bounding box center [400, 217] width 227 height 16
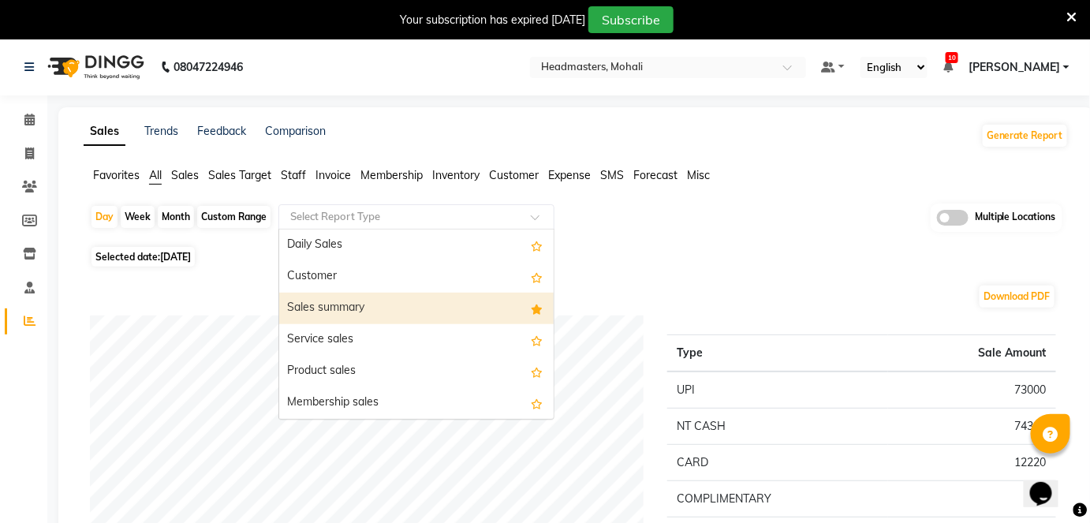
click at [345, 311] on div "Sales summary" at bounding box center [416, 309] width 275 height 32
select select "full_report"
select select "csv"
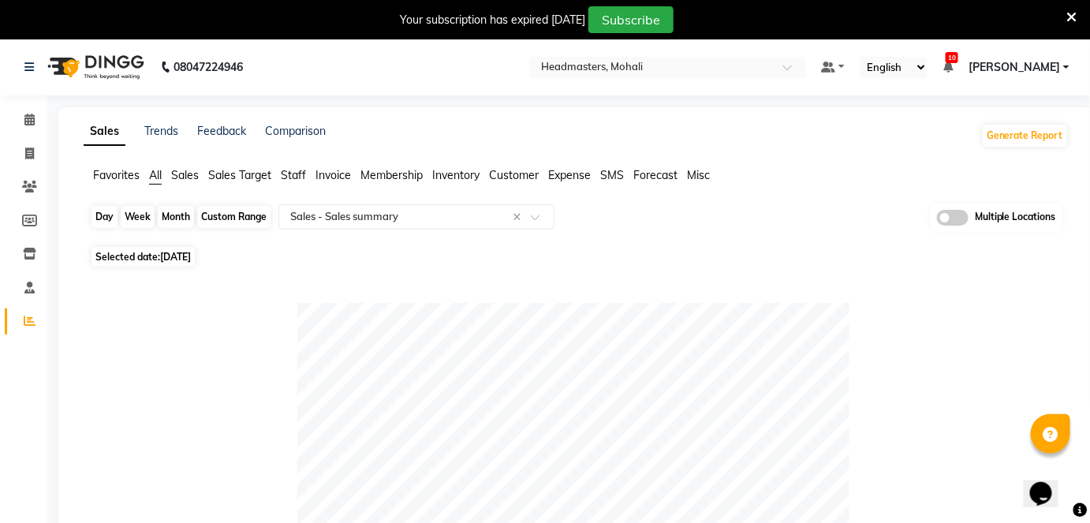
click at [114, 212] on div "Day" at bounding box center [105, 217] width 26 height 22
select select "9"
select select "2025"
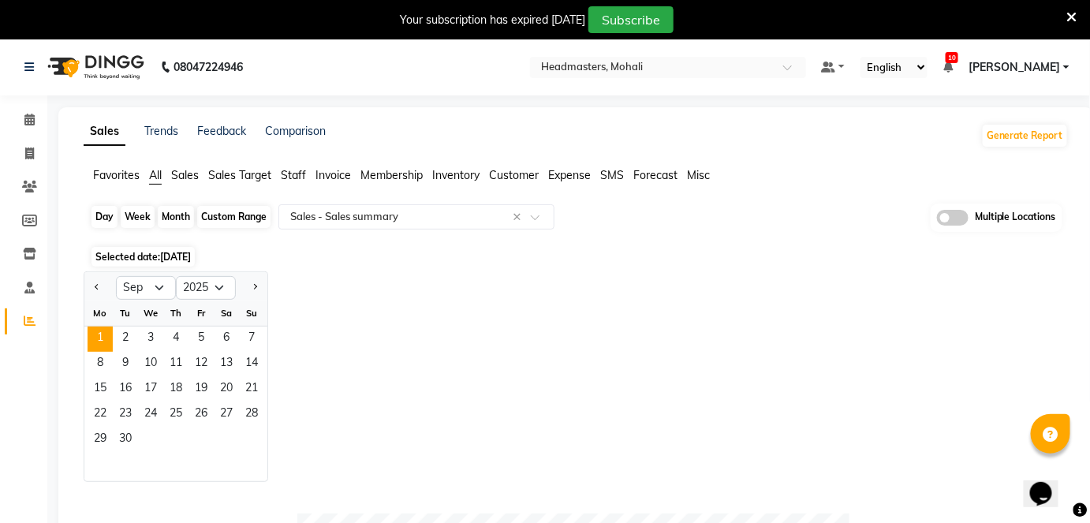
click at [103, 215] on div "Day" at bounding box center [105, 217] width 26 height 22
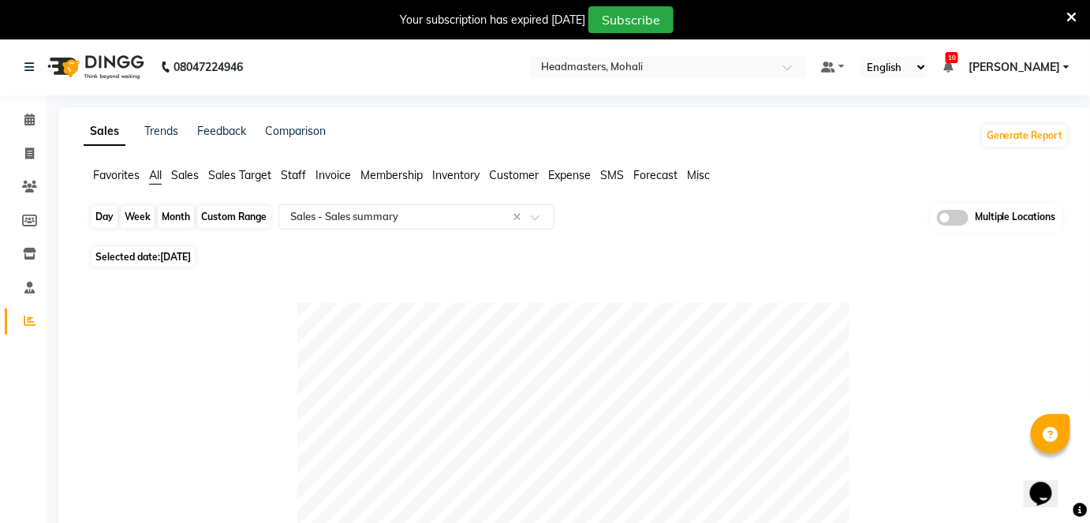
click at [107, 223] on div "Day" at bounding box center [105, 217] width 26 height 22
select select "9"
select select "2025"
